Goal: Navigation & Orientation: Find specific page/section

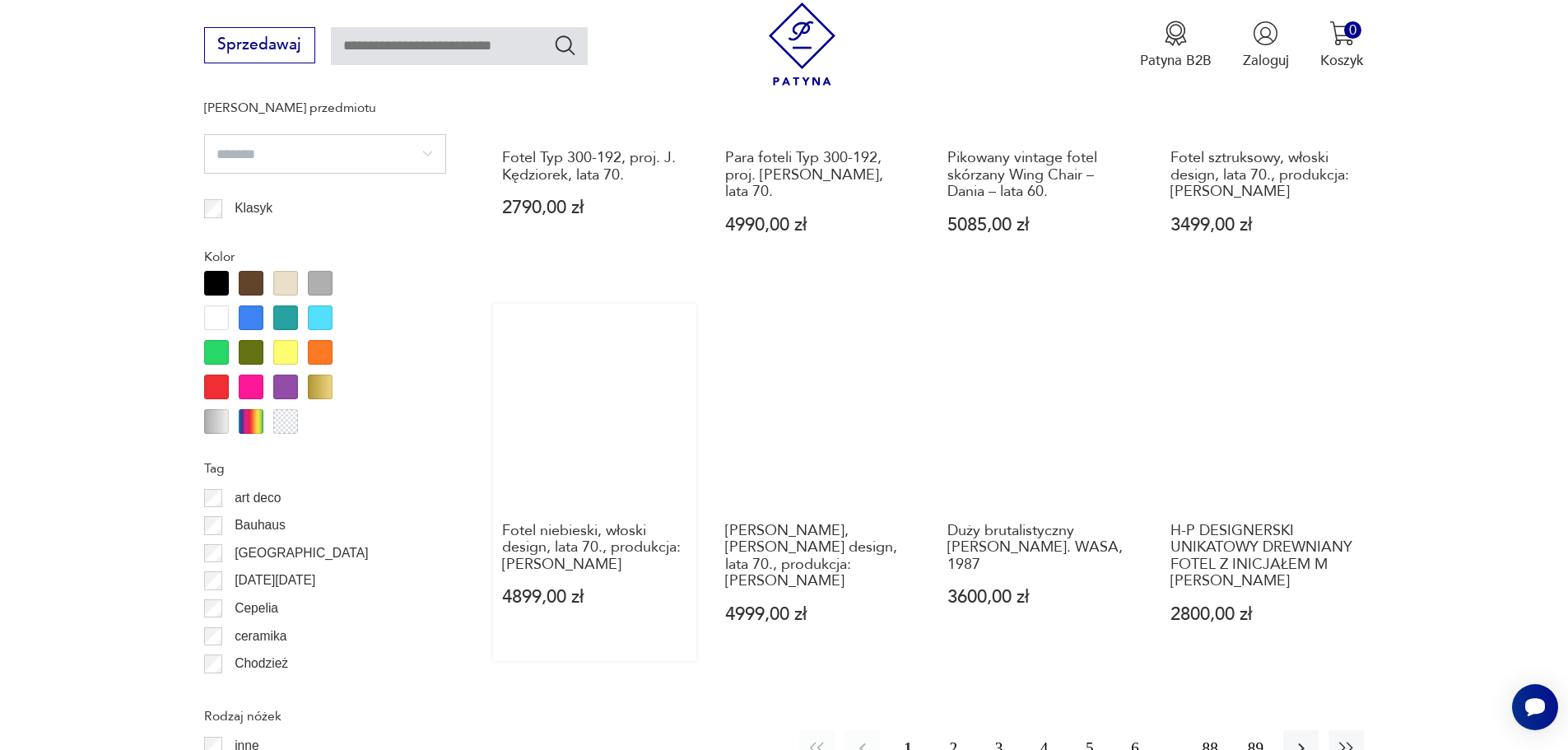
scroll to position [1782, 0]
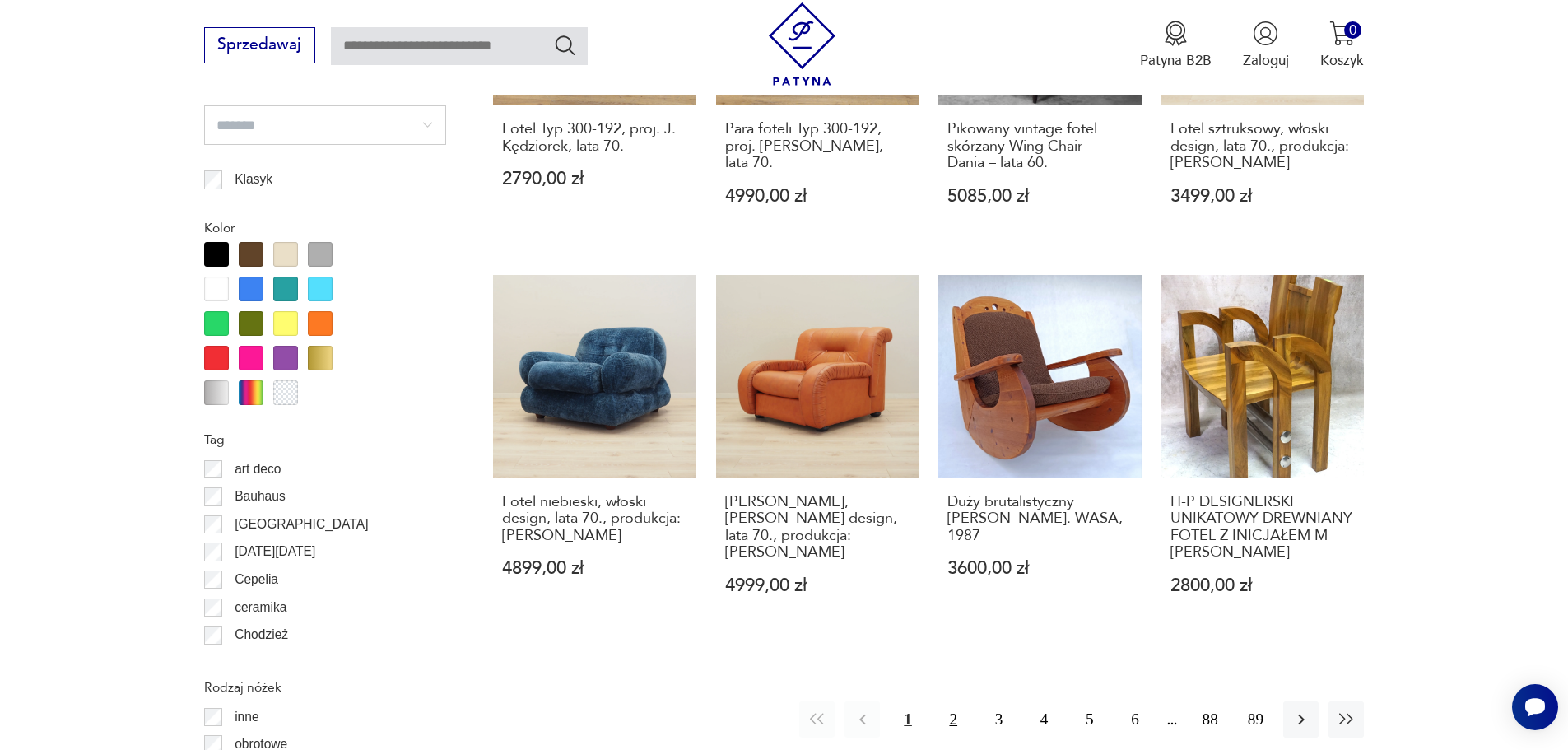
click at [964, 702] on button "2" at bounding box center [953, 719] width 36 height 36
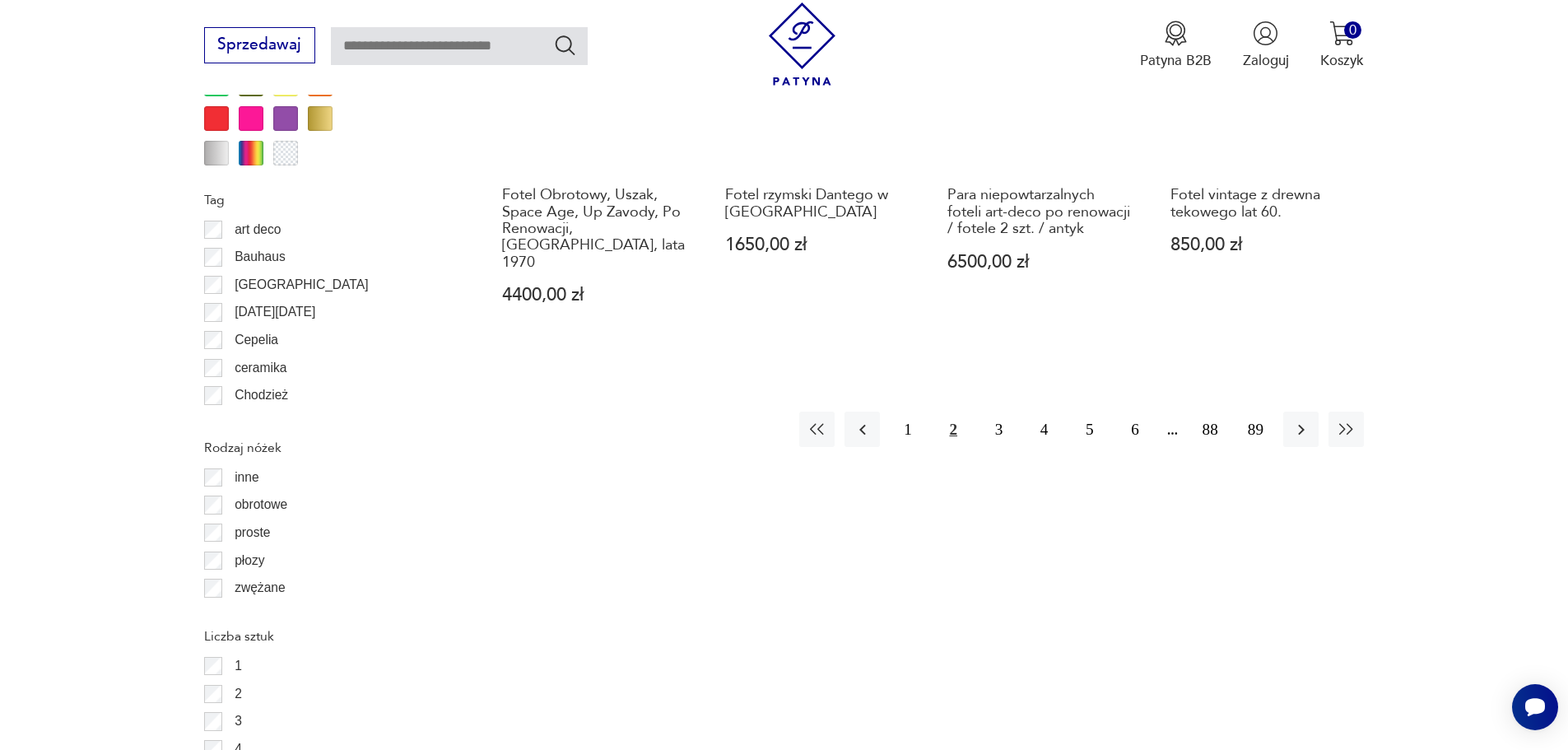
scroll to position [2030, 0]
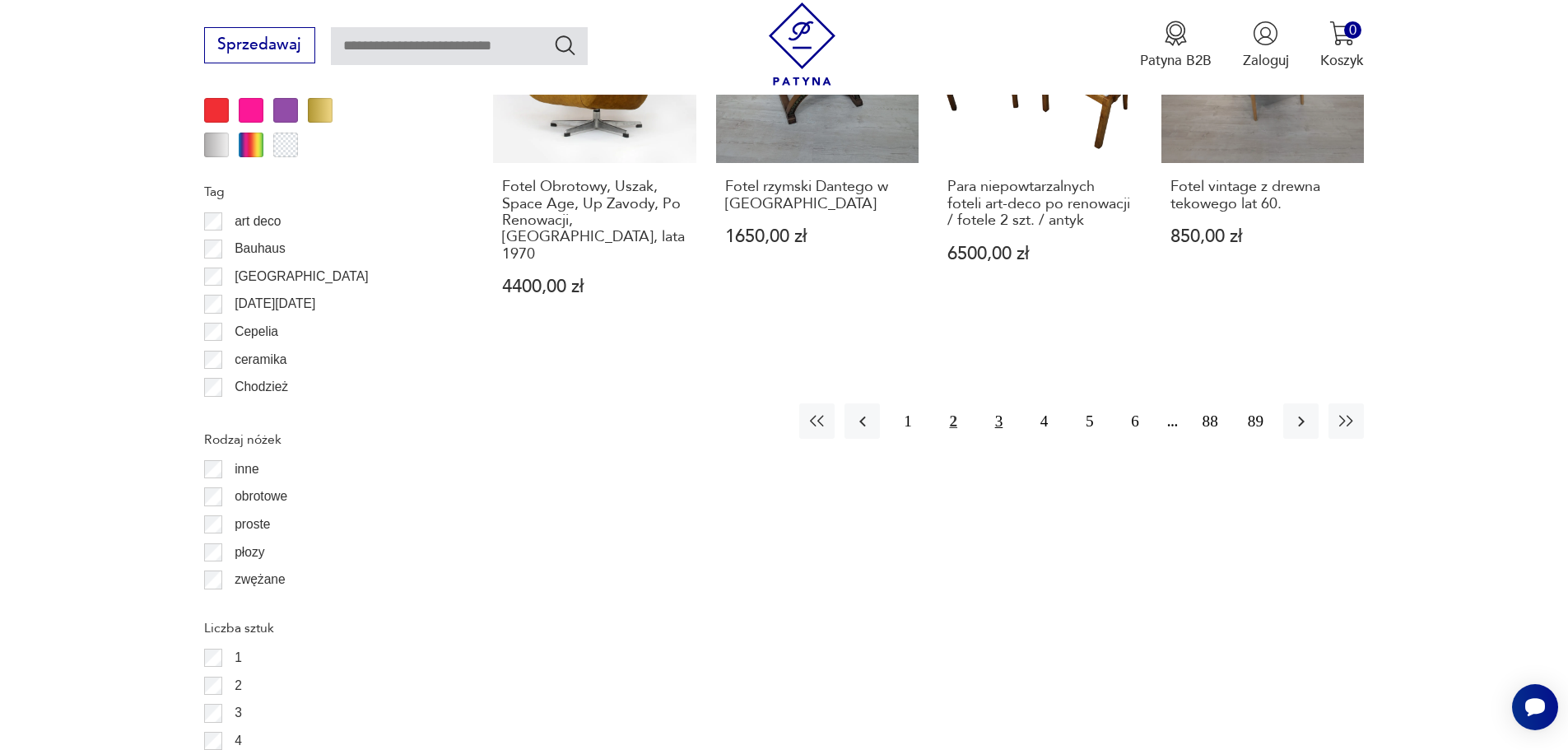
click at [991, 403] on button "3" at bounding box center [999, 421] width 36 height 36
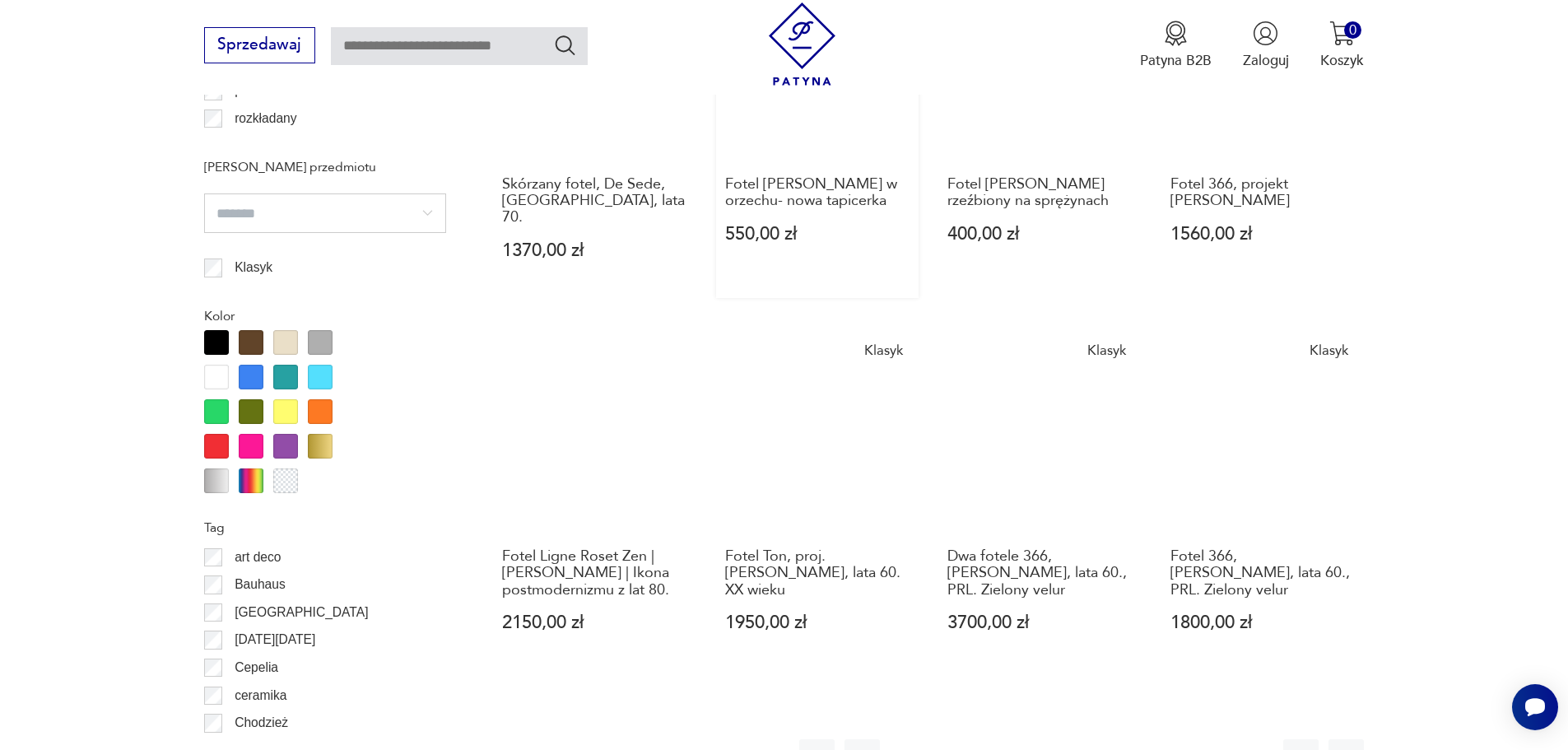
scroll to position [1701, 0]
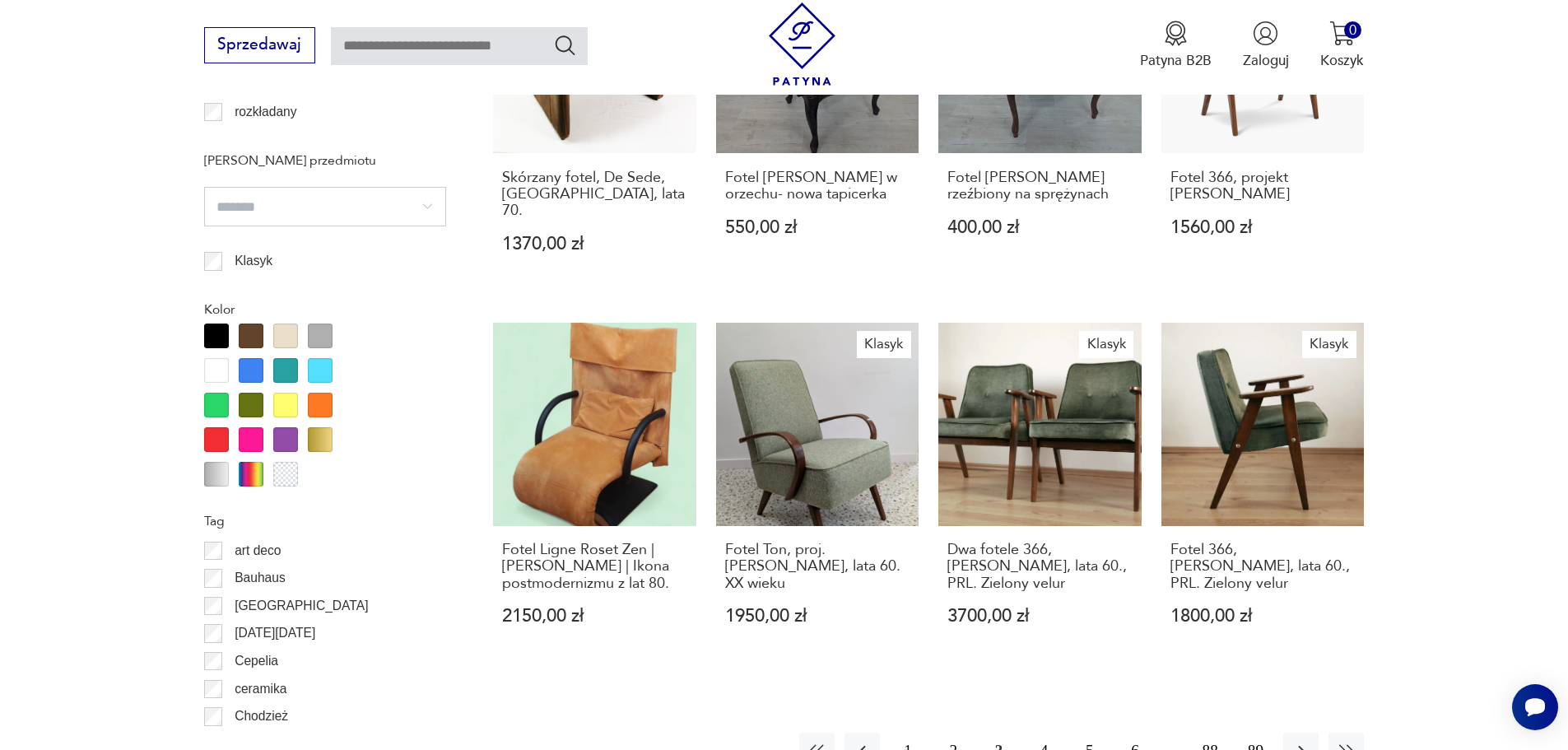
click at [1043, 733] on button "4" at bounding box center [1043, 750] width 36 height 36
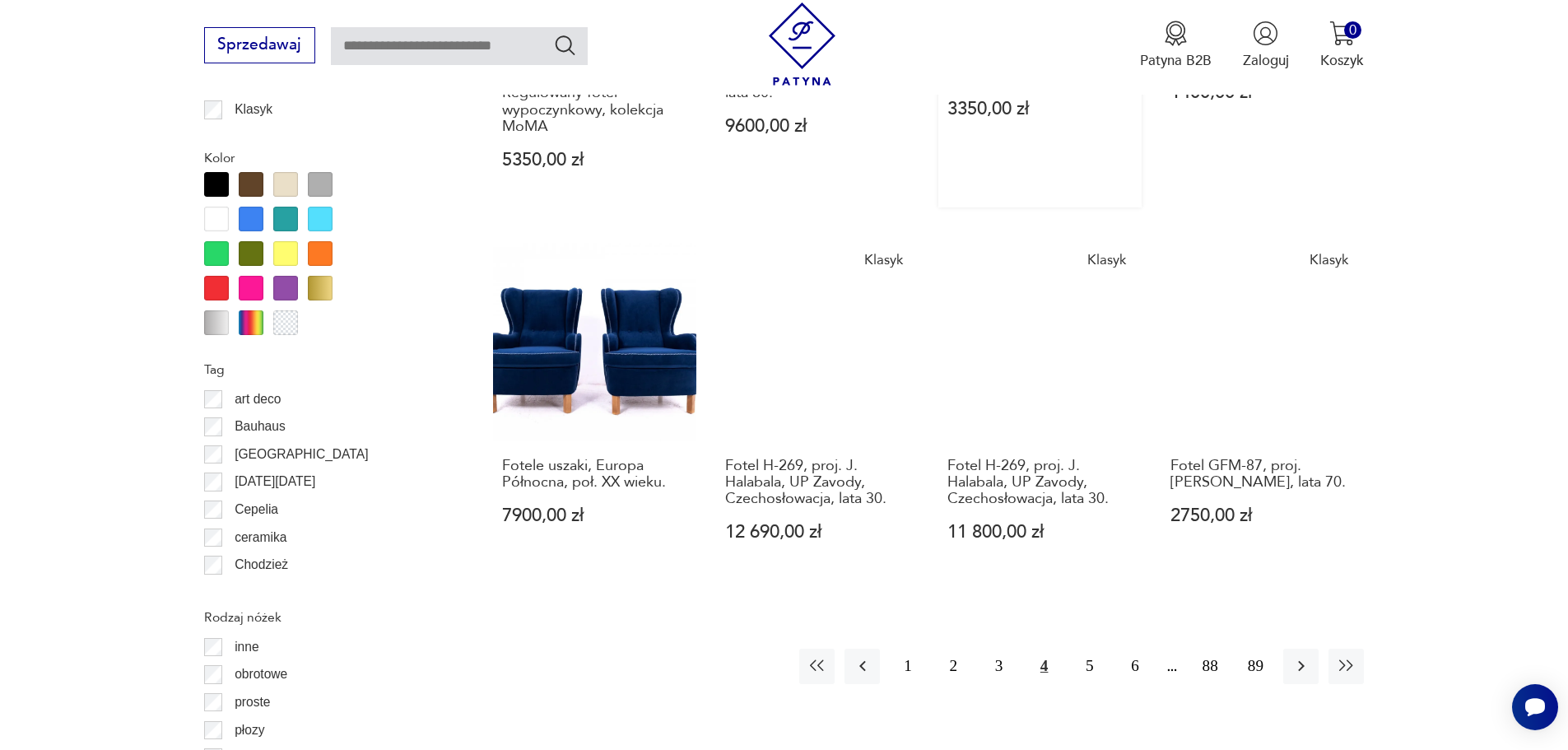
scroll to position [1865, 0]
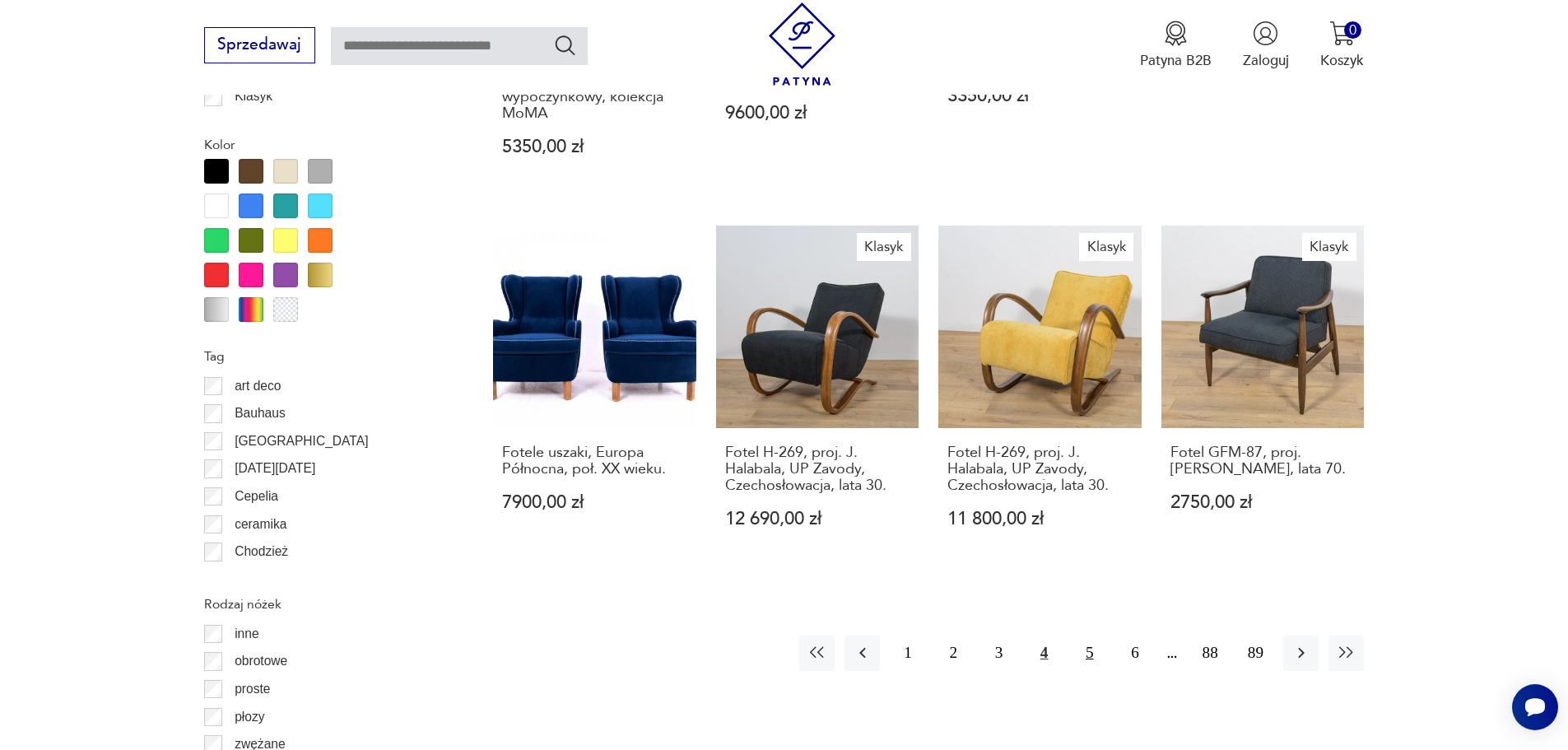
click at [1087, 654] on button "5" at bounding box center [1088, 653] width 36 height 36
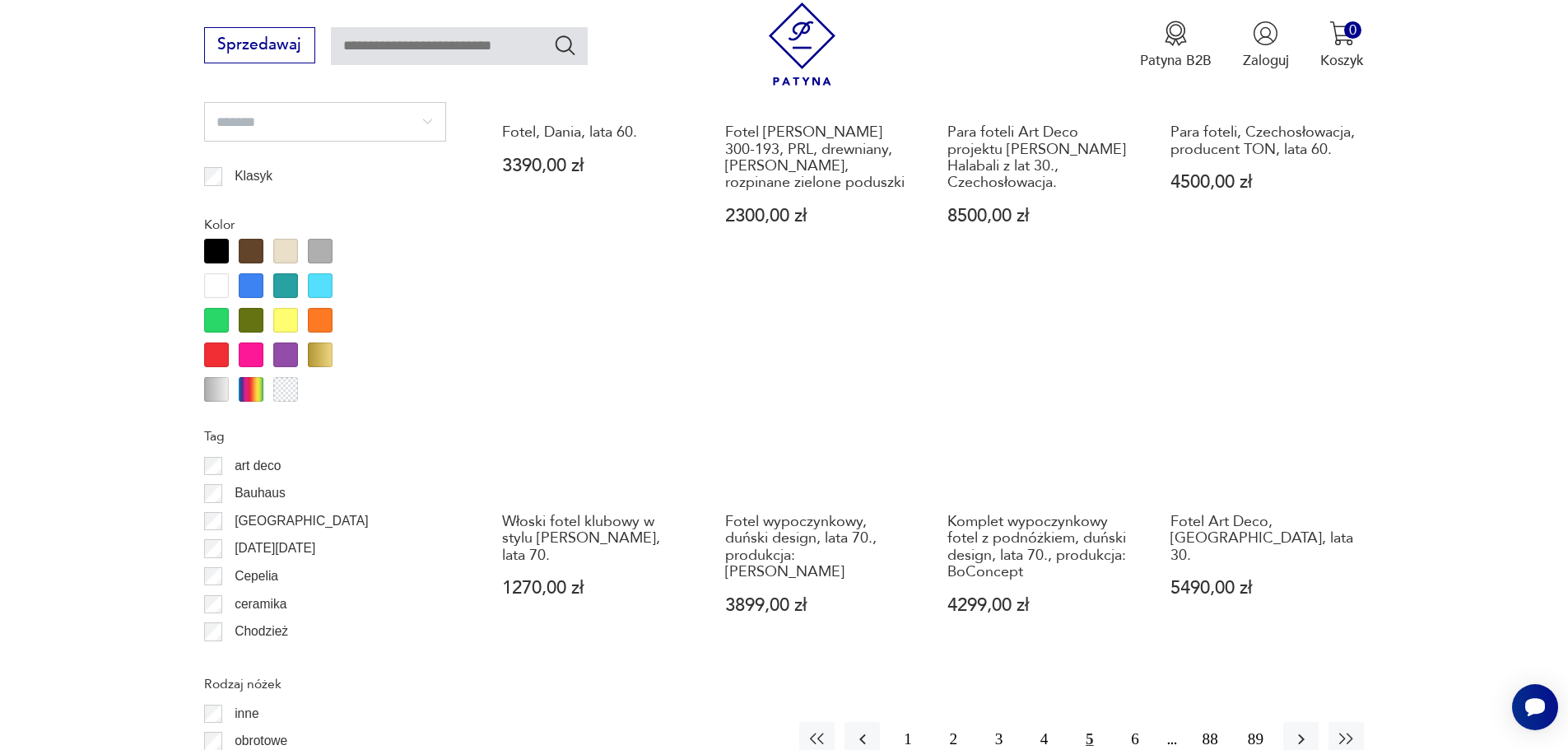
scroll to position [1865, 0]
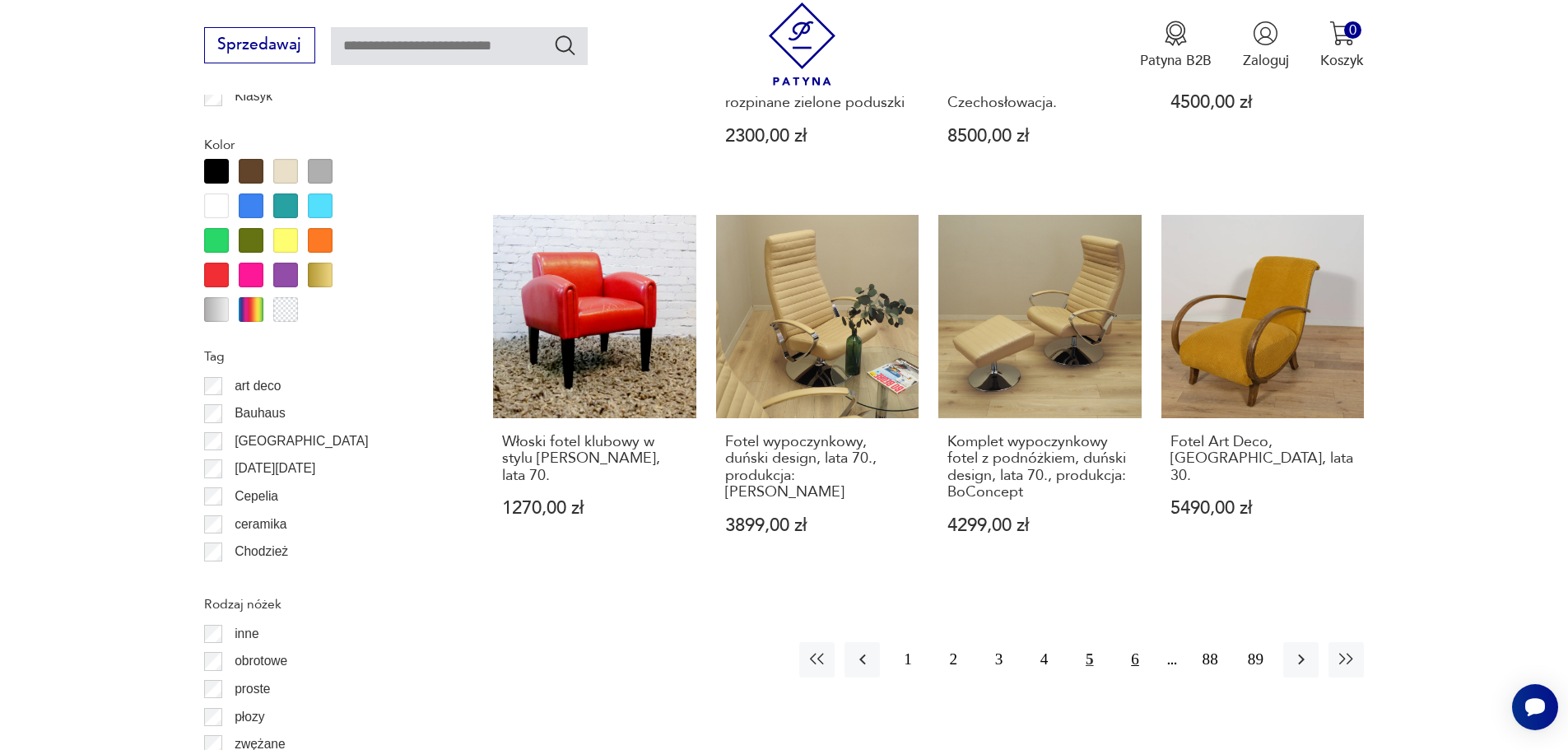
click at [1136, 642] on button "6" at bounding box center [1134, 659] width 36 height 36
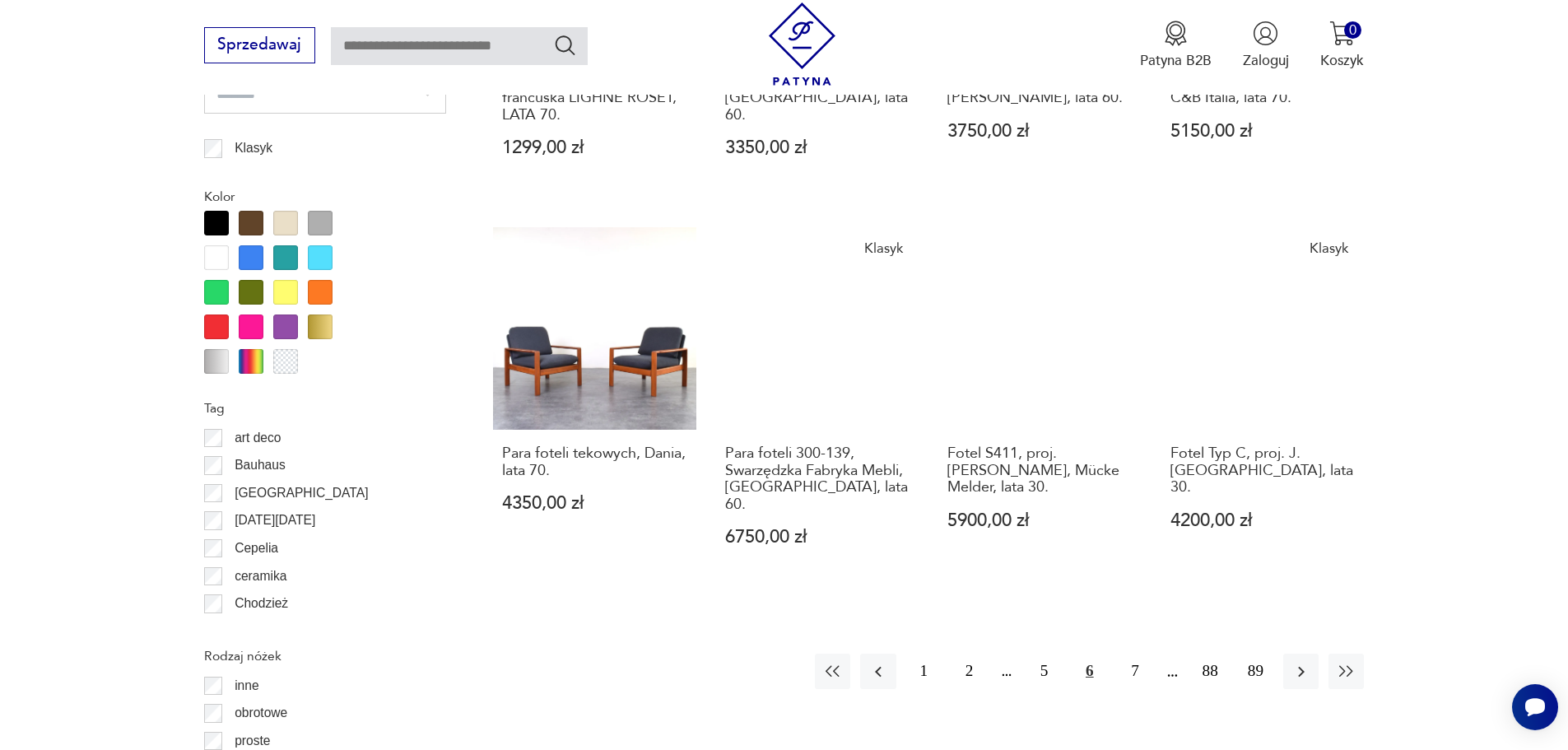
scroll to position [1865, 0]
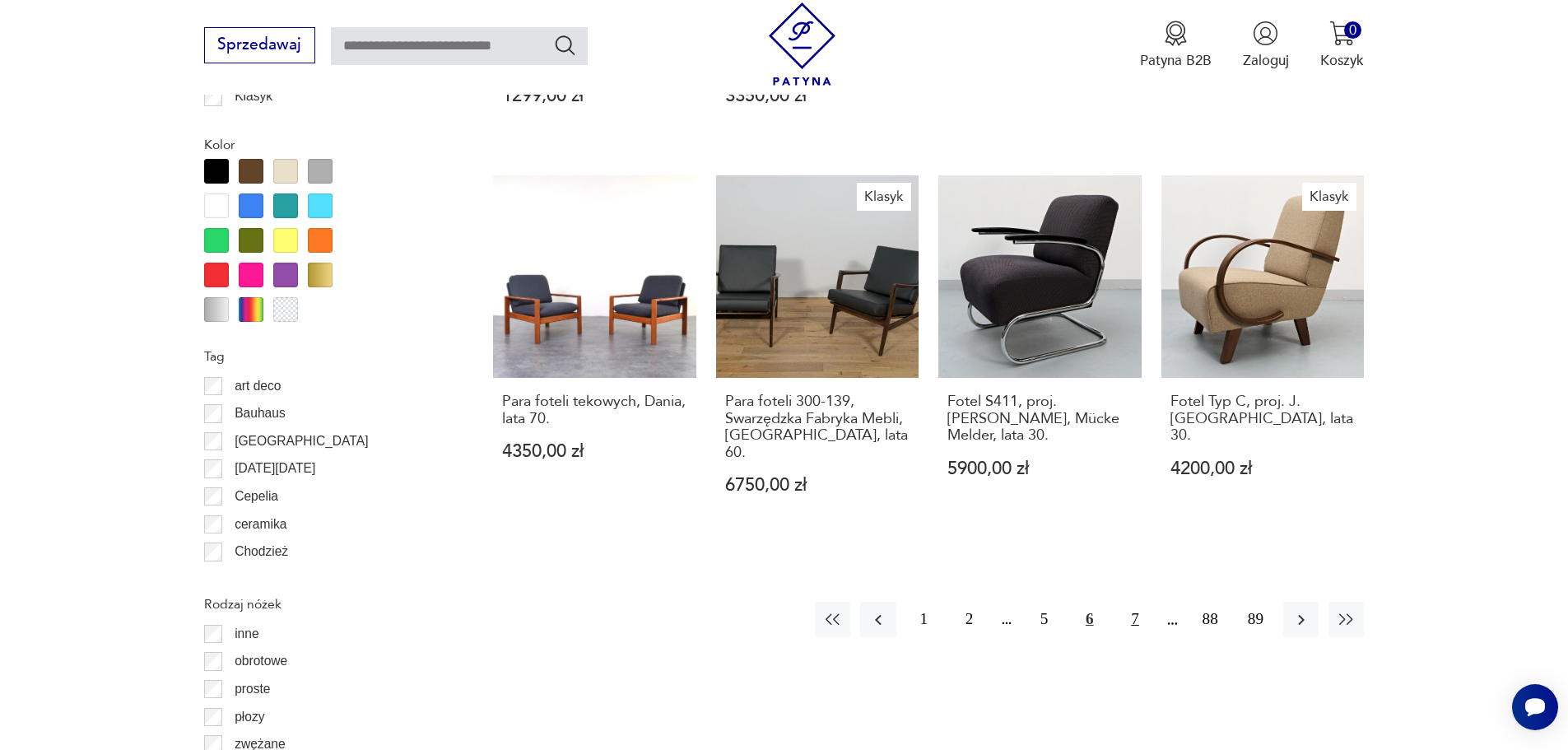
click at [1142, 601] on button "7" at bounding box center [1134, 619] width 36 height 36
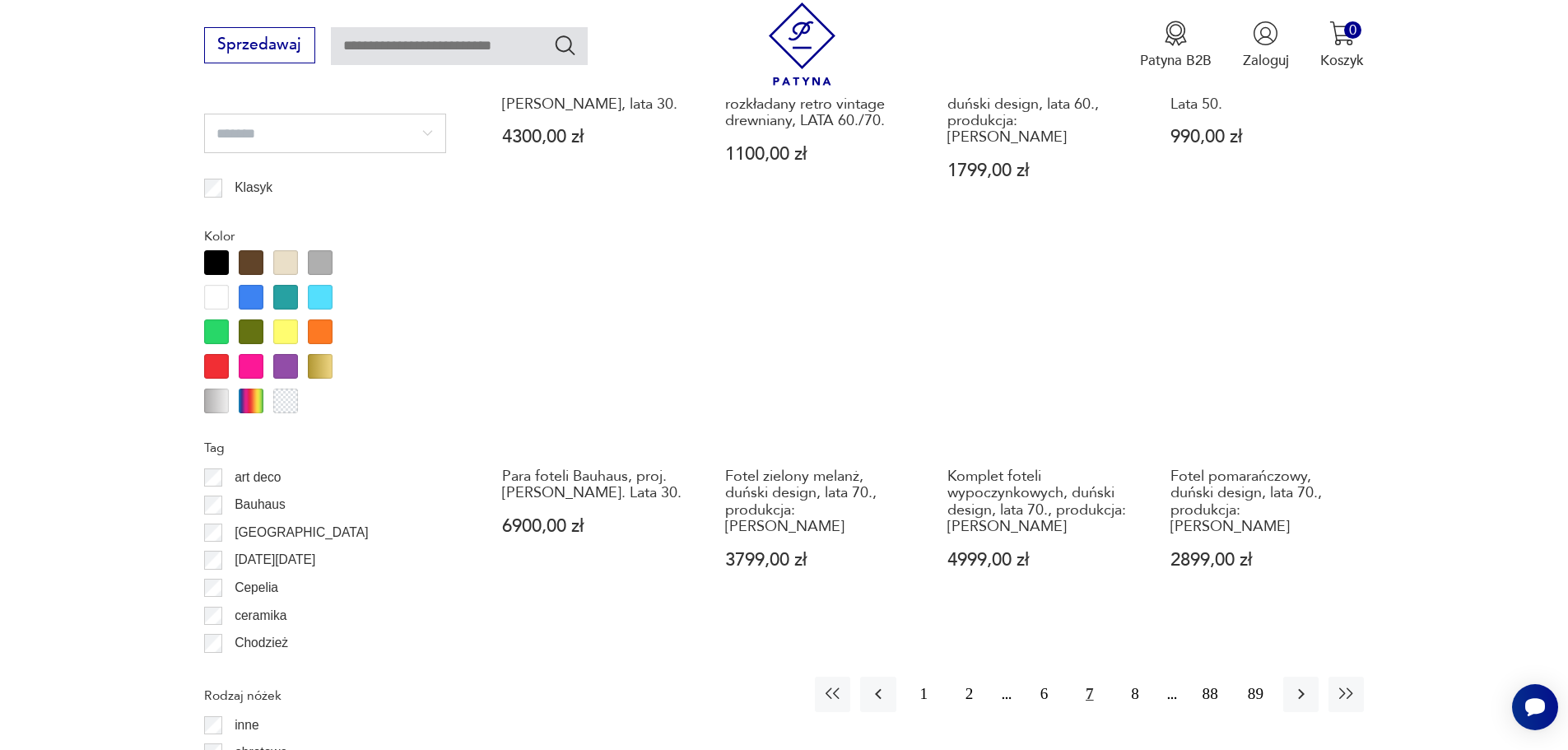
scroll to position [1783, 0]
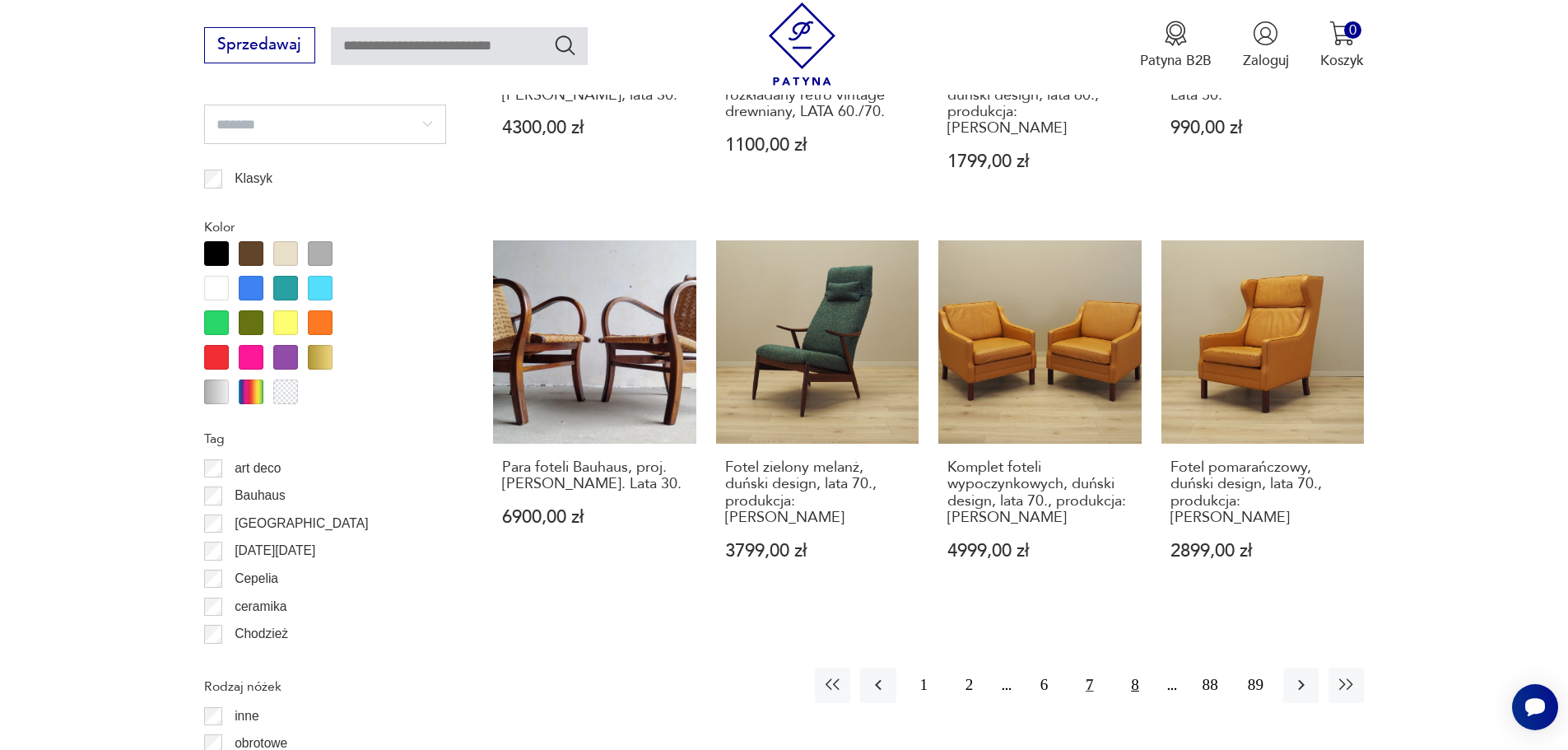
click at [1132, 668] on button "8" at bounding box center [1134, 685] width 36 height 36
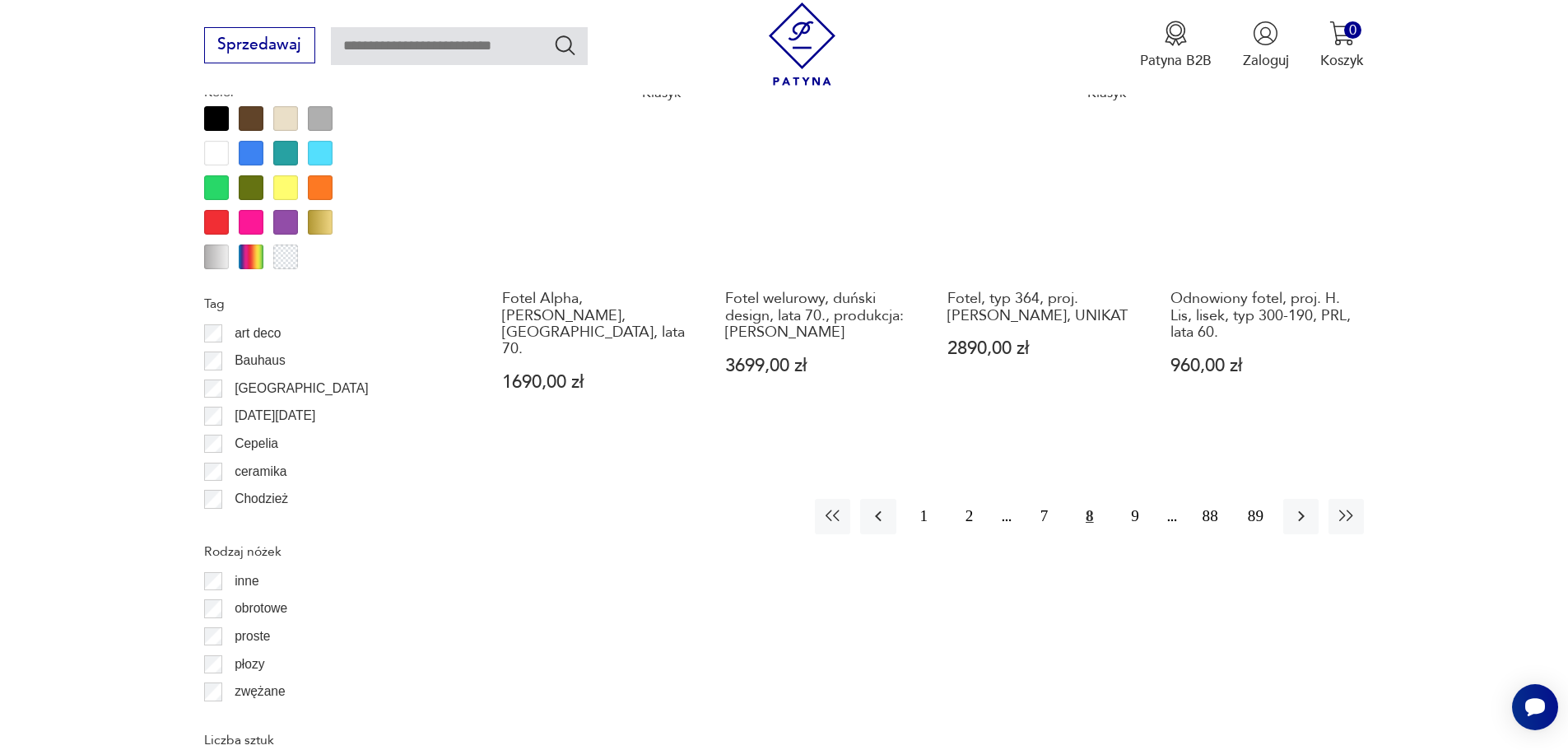
scroll to position [1948, 0]
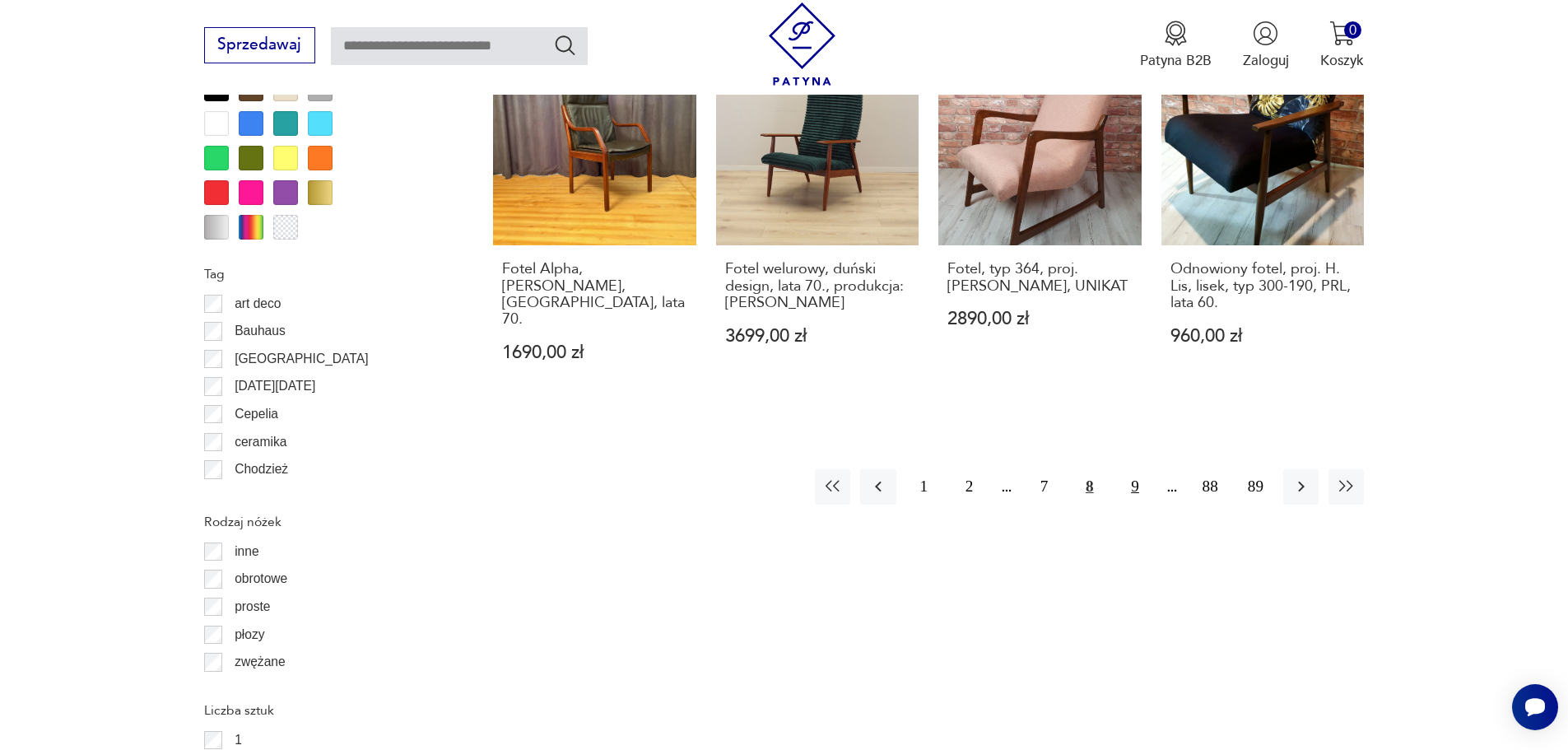
click at [1139, 469] on button "9" at bounding box center [1134, 486] width 36 height 36
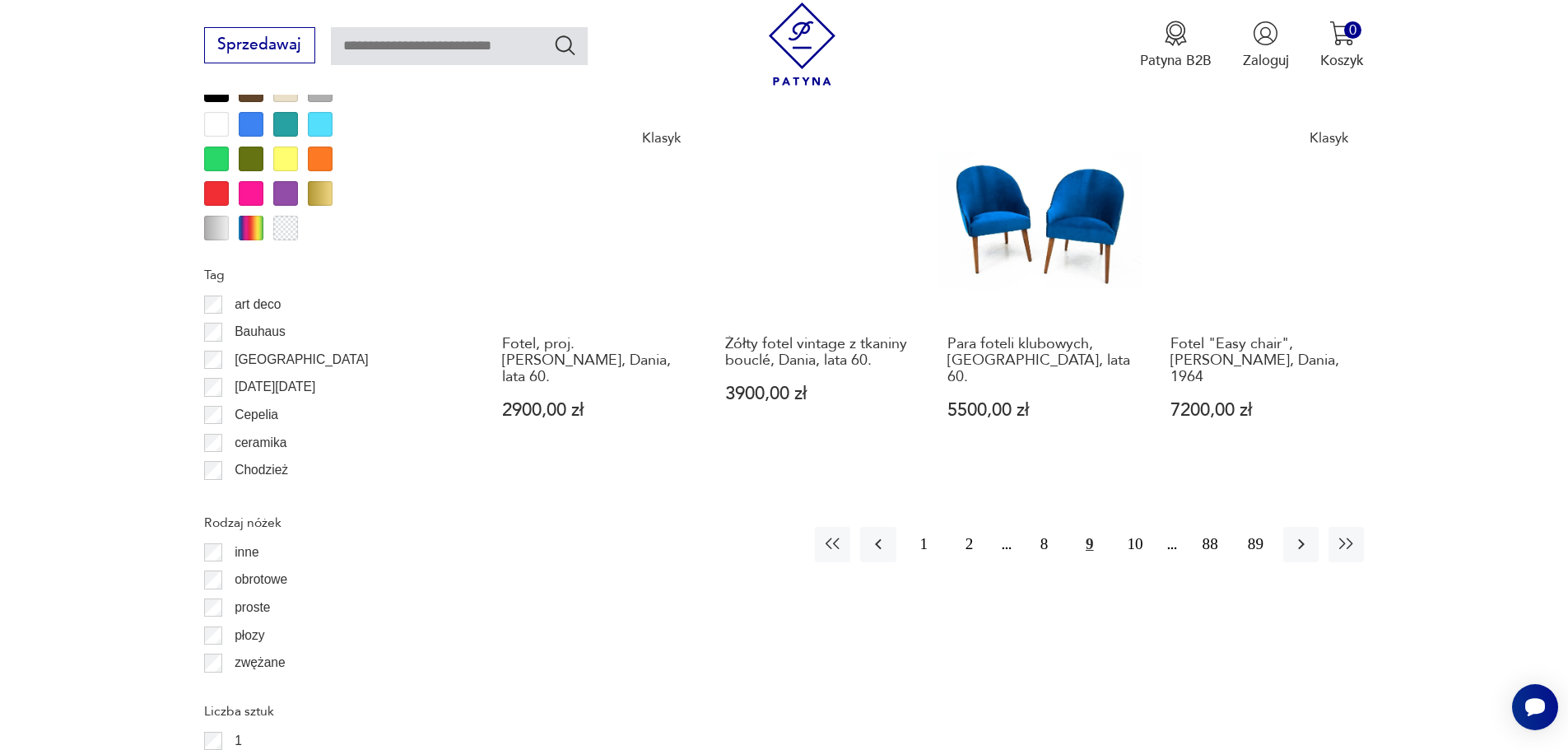
scroll to position [1948, 0]
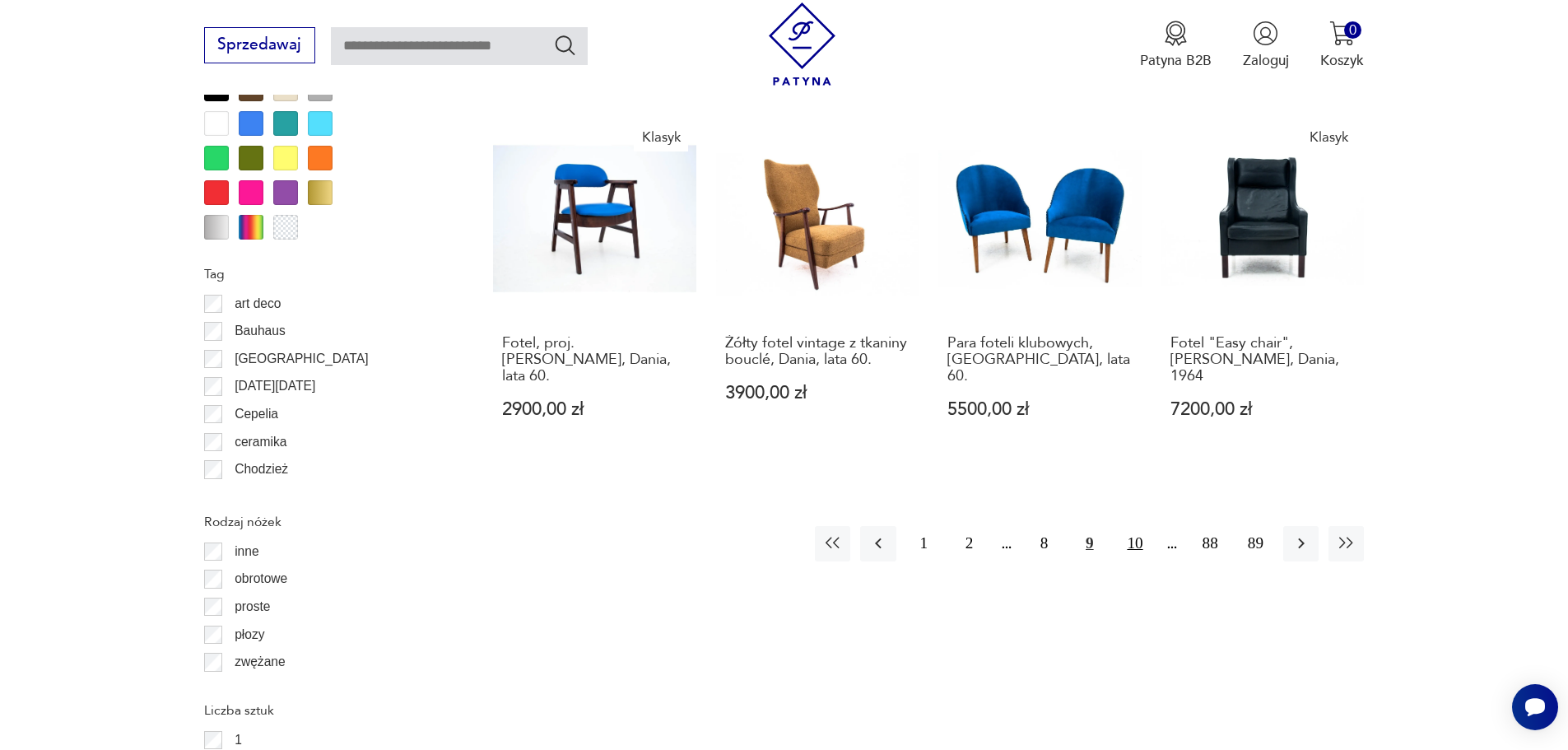
click at [1142, 526] on button "10" at bounding box center [1134, 543] width 36 height 36
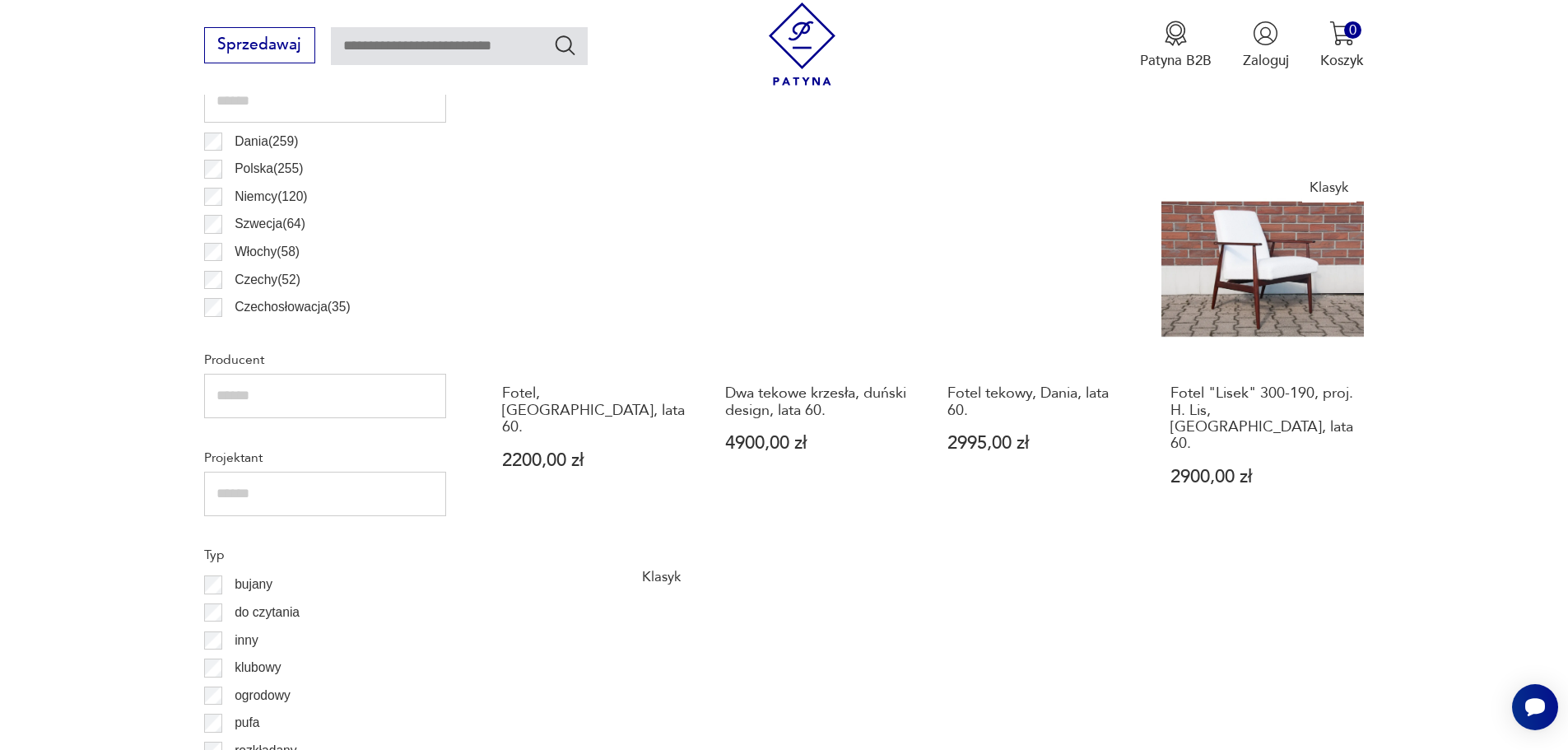
scroll to position [1125, 0]
